Goal: Navigation & Orientation: Find specific page/section

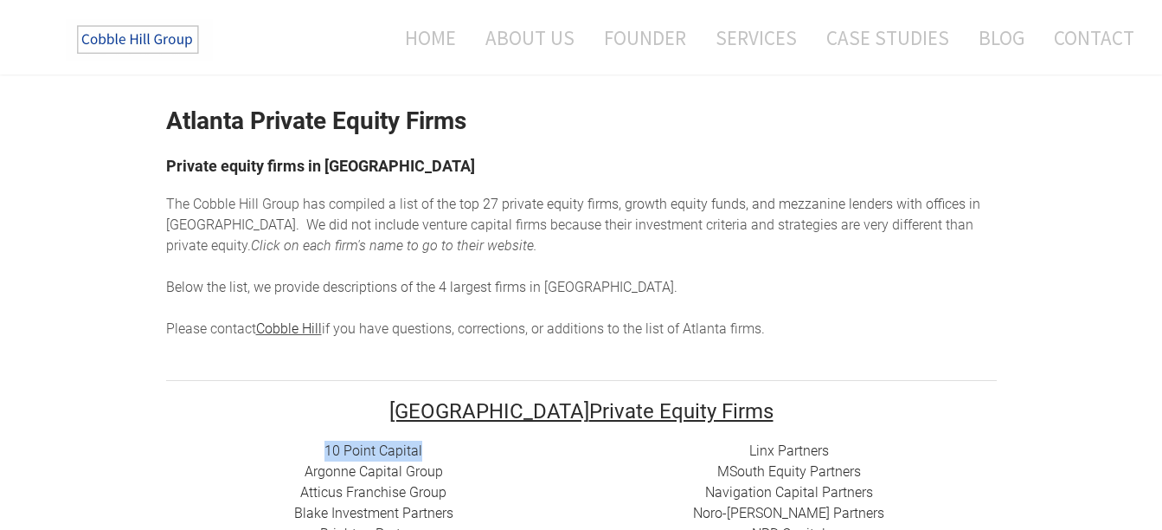
scroll to position [42, 0]
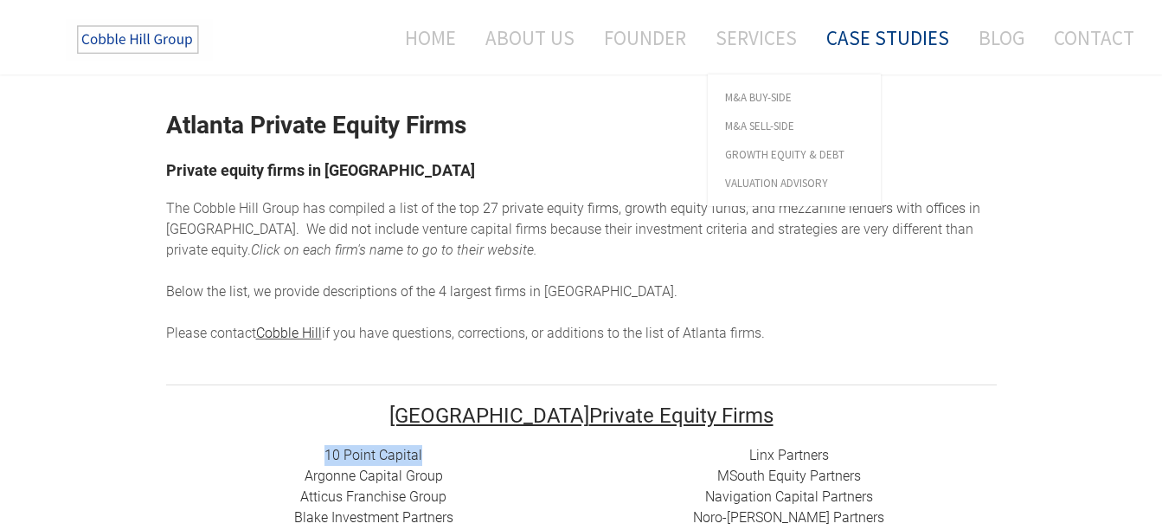
click at [843, 42] on link "Case Studies" at bounding box center [887, 38] width 149 height 46
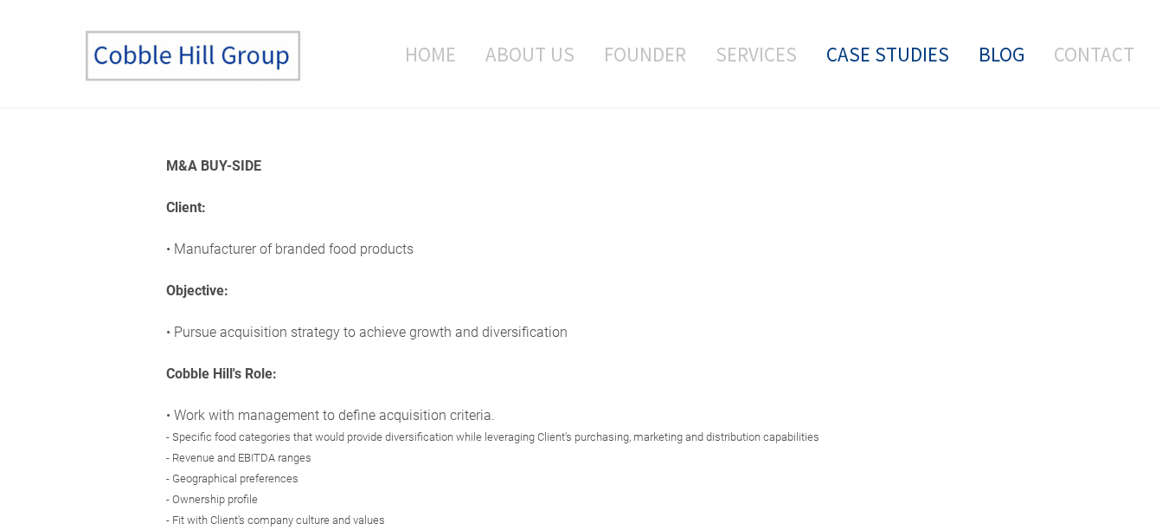
click at [1007, 56] on link "Blog" at bounding box center [1002, 54] width 72 height 72
